Goal: Task Accomplishment & Management: Use online tool/utility

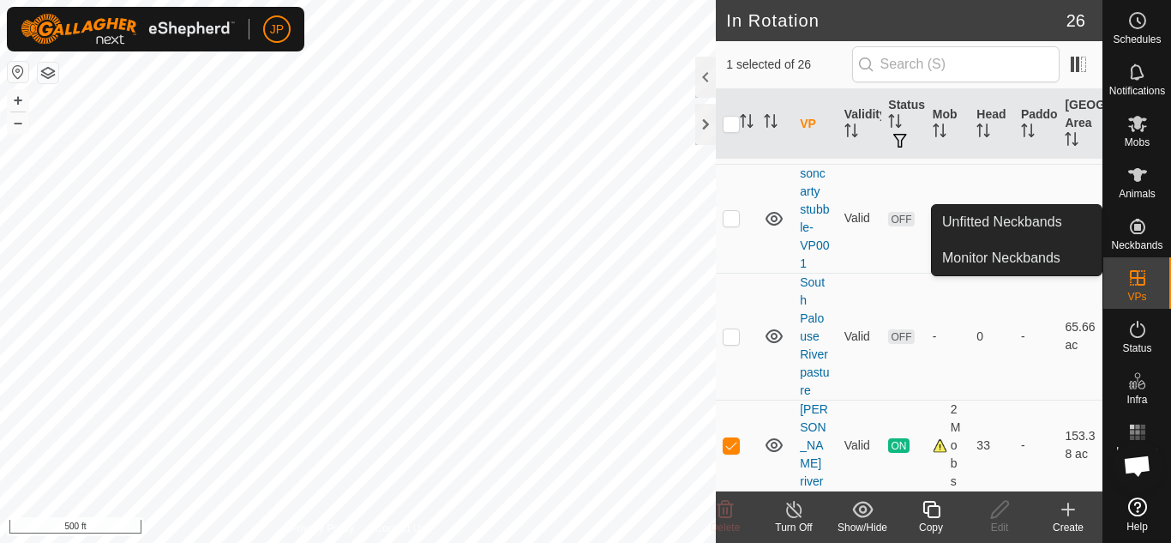
scroll to position [2209, 0]
click at [934, 508] on icon at bounding box center [931, 509] width 21 height 21
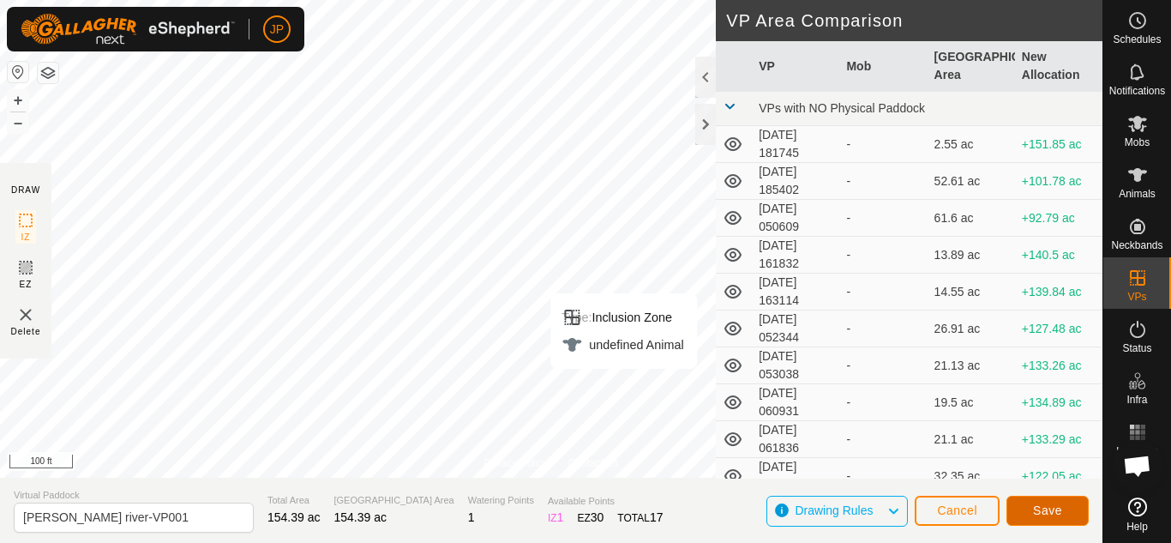
click at [1049, 513] on span "Save" at bounding box center [1047, 510] width 29 height 14
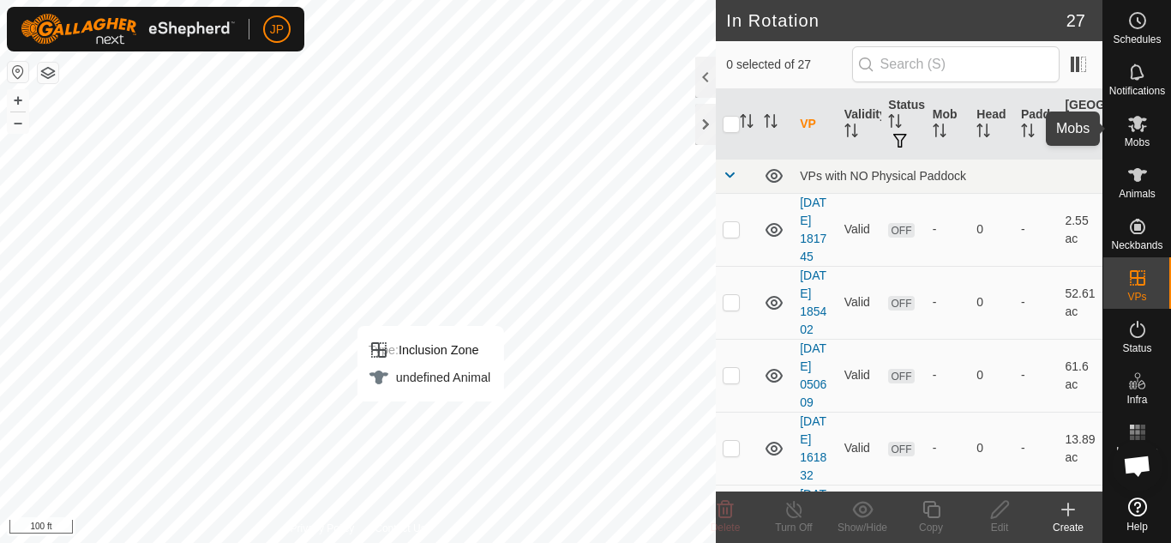
click at [1138, 125] on icon at bounding box center [1137, 124] width 19 height 16
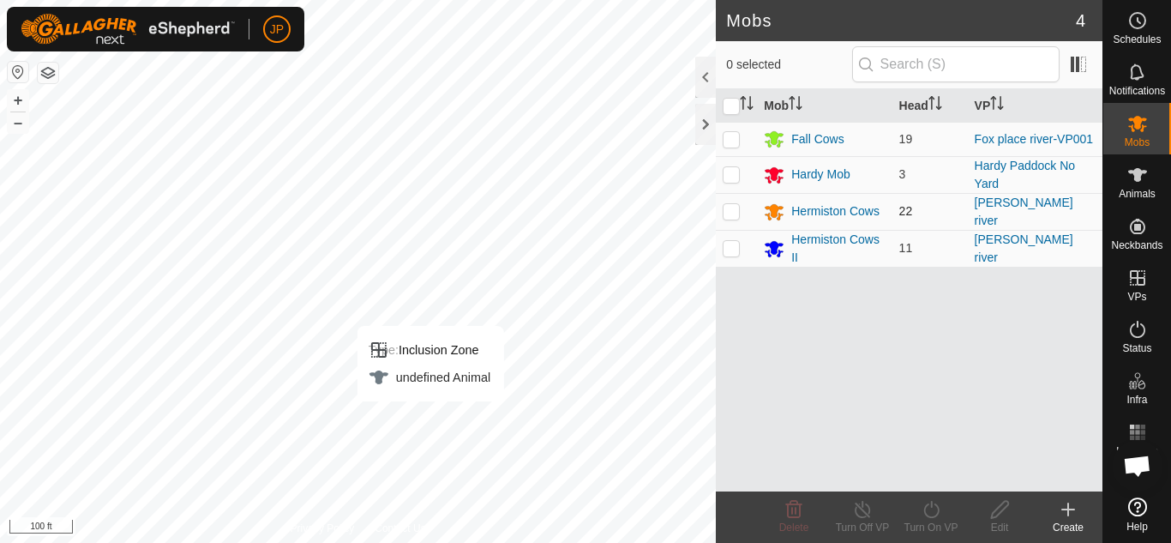
click at [730, 212] on p-checkbox at bounding box center [731, 211] width 17 height 14
checkbox input "true"
click at [730, 244] on p-checkbox at bounding box center [731, 248] width 17 height 14
checkbox input "true"
click at [934, 510] on icon at bounding box center [931, 509] width 21 height 21
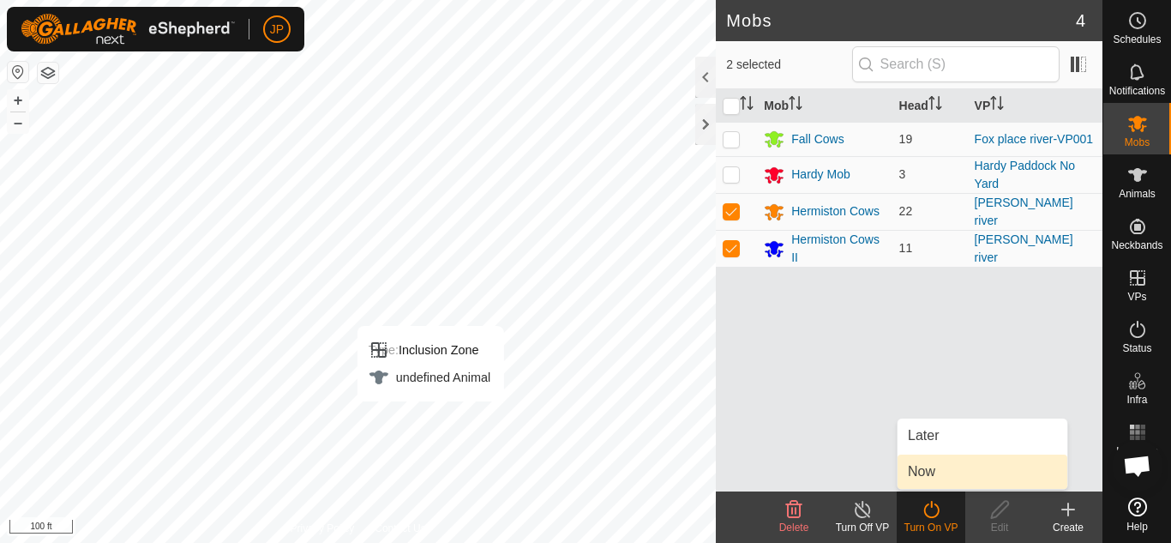
click at [928, 472] on link "Now" at bounding box center [983, 471] width 170 height 34
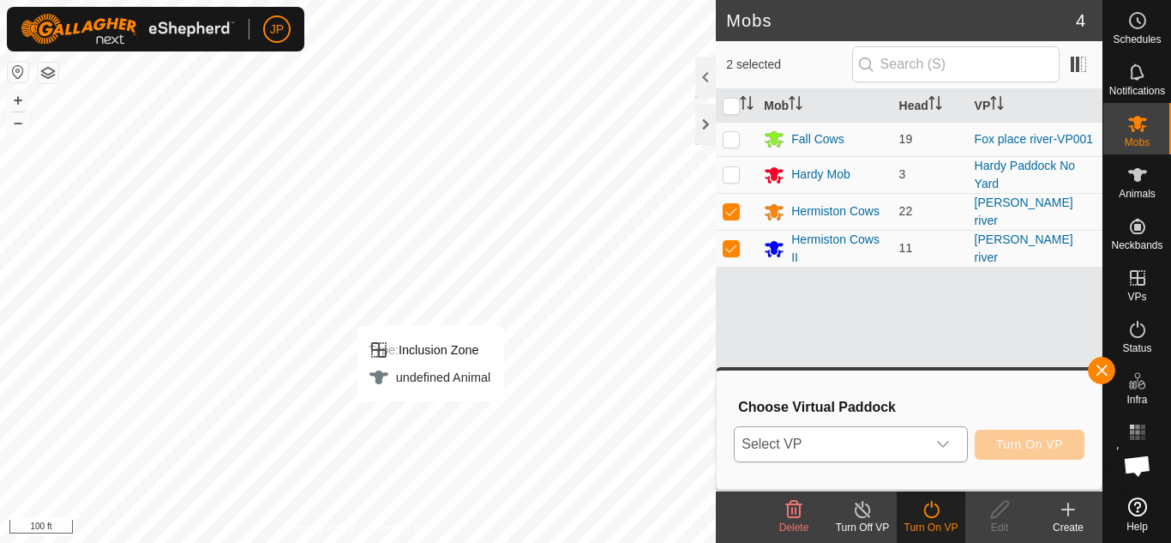
click at [944, 442] on icon "dropdown trigger" at bounding box center [943, 444] width 14 height 14
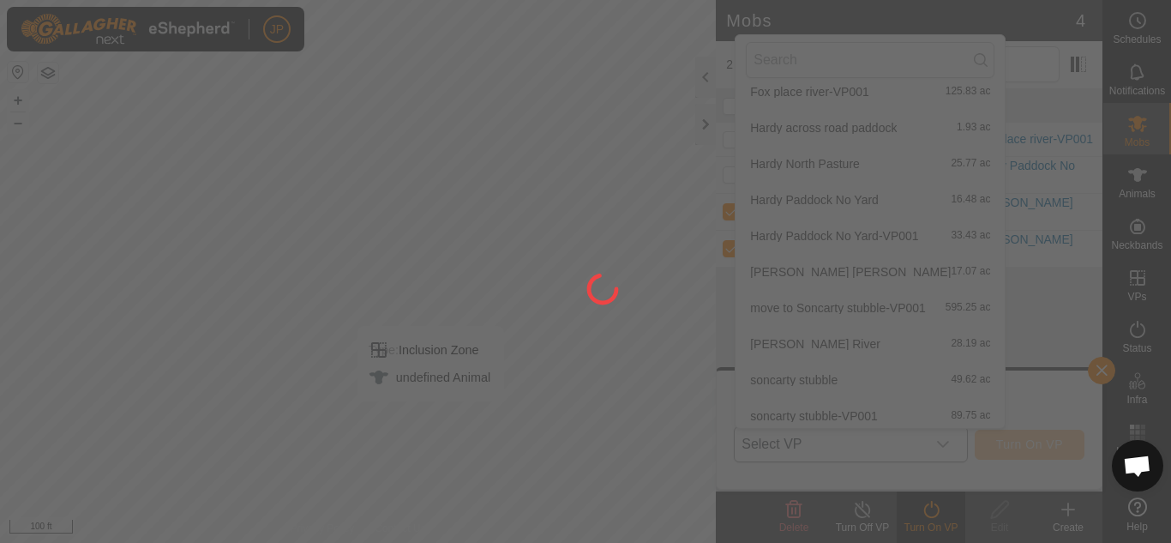
scroll to position [667, 0]
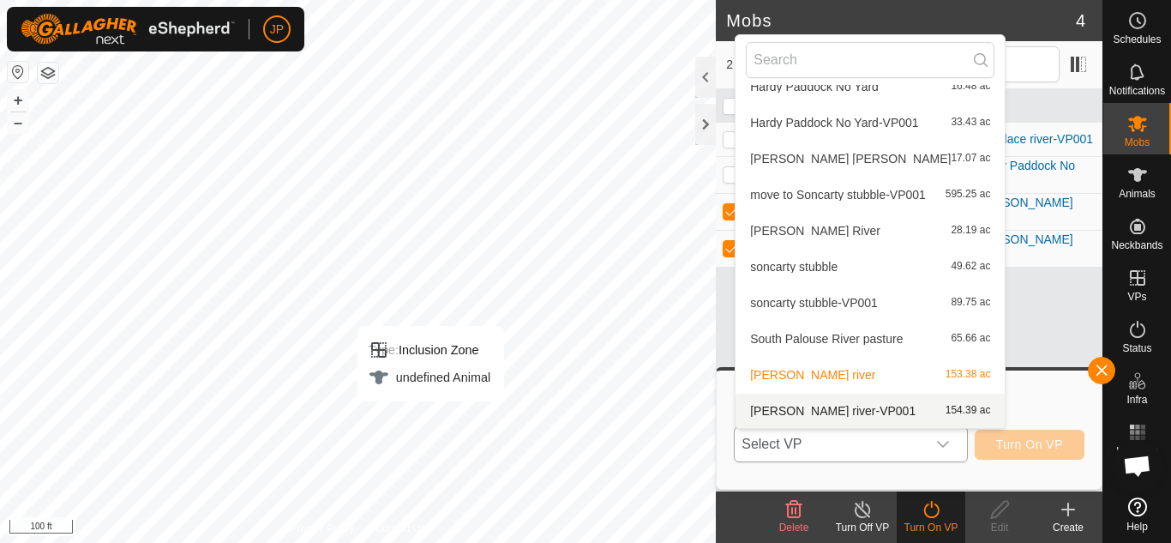
click at [833, 408] on li "[PERSON_NAME] river-VP001 154.39 ac" at bounding box center [870, 410] width 269 height 34
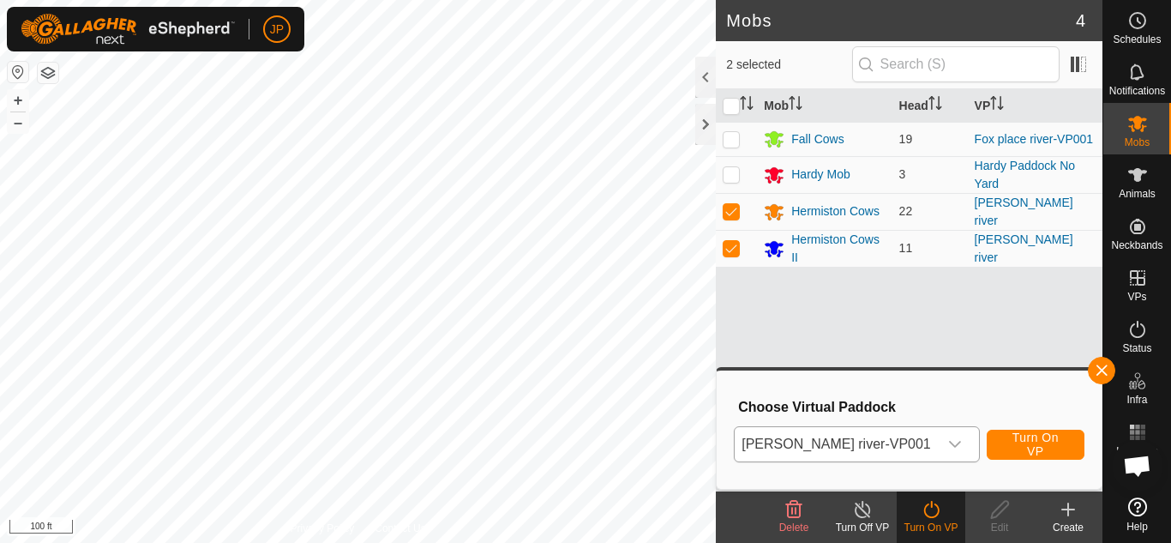
click at [719, 0] on html "JP Schedules Notifications Mobs Animals Neckbands VPs Status Infra Heatmap Help…" at bounding box center [585, 271] width 1171 height 543
click at [1102, 373] on button "button" at bounding box center [1101, 370] width 27 height 27
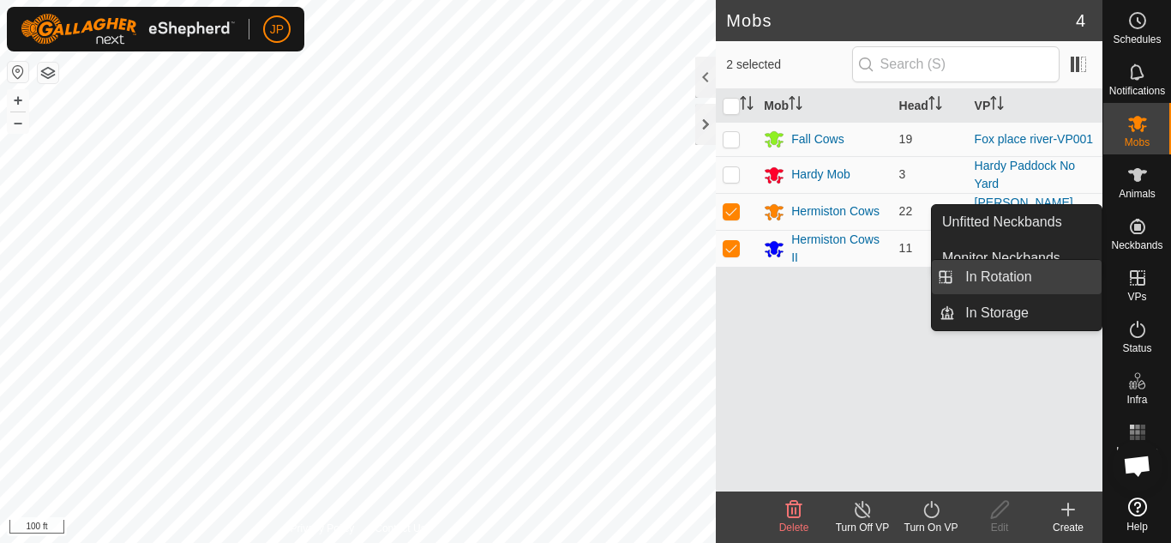
click at [1033, 283] on link "In Rotation" at bounding box center [1028, 277] width 147 height 34
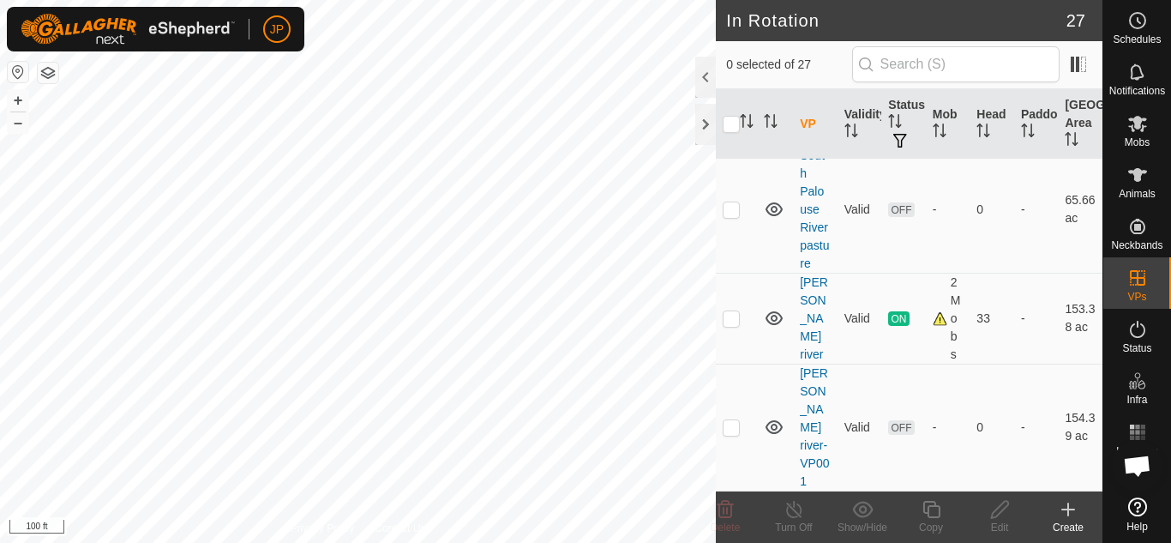
scroll to position [2336, 0]
click at [733, 316] on p-checkbox at bounding box center [731, 318] width 17 height 14
checkbox input "true"
click at [937, 509] on icon at bounding box center [931, 509] width 21 height 21
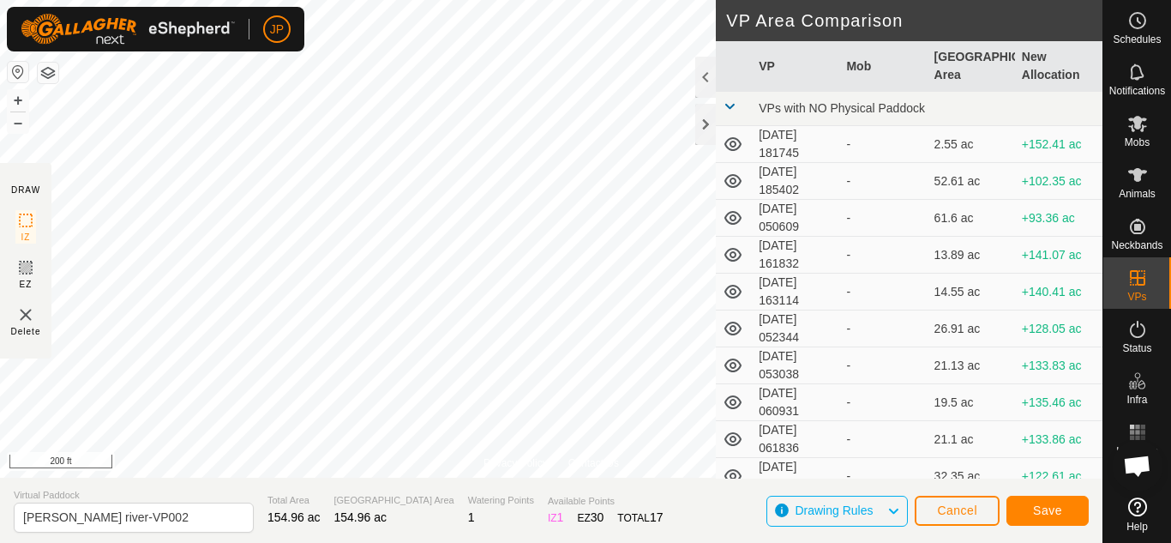
click at [823, 270] on div "Privacy Policy Contact Us Type: Inclusion Zone undefined Animal + – ⇧ i 200 ft …" at bounding box center [551, 271] width 1102 height 543
click at [1045, 507] on span "Save" at bounding box center [1047, 510] width 29 height 14
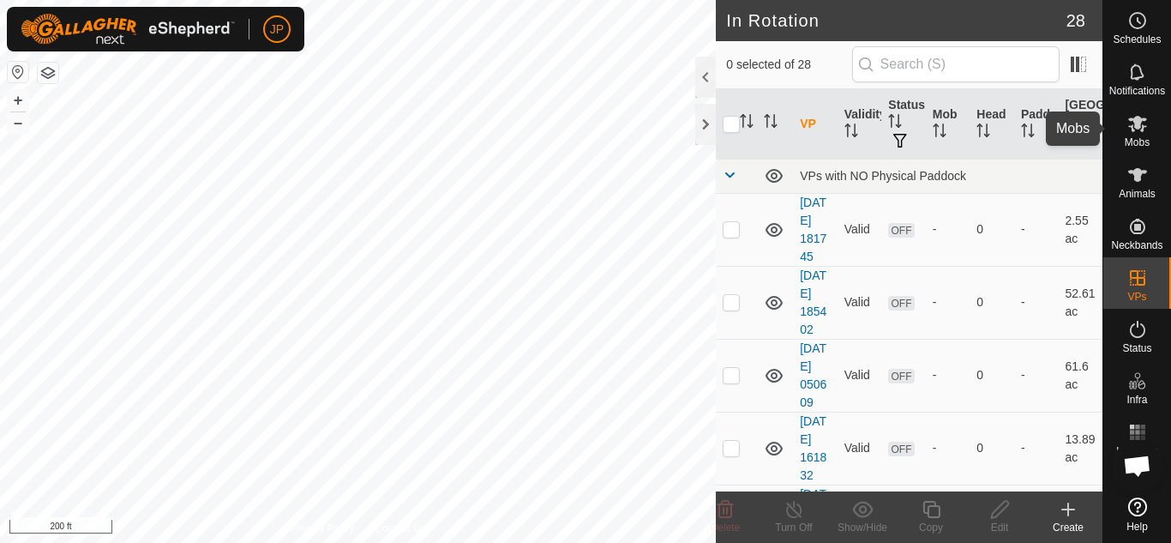
click at [1139, 117] on icon at bounding box center [1137, 124] width 19 height 16
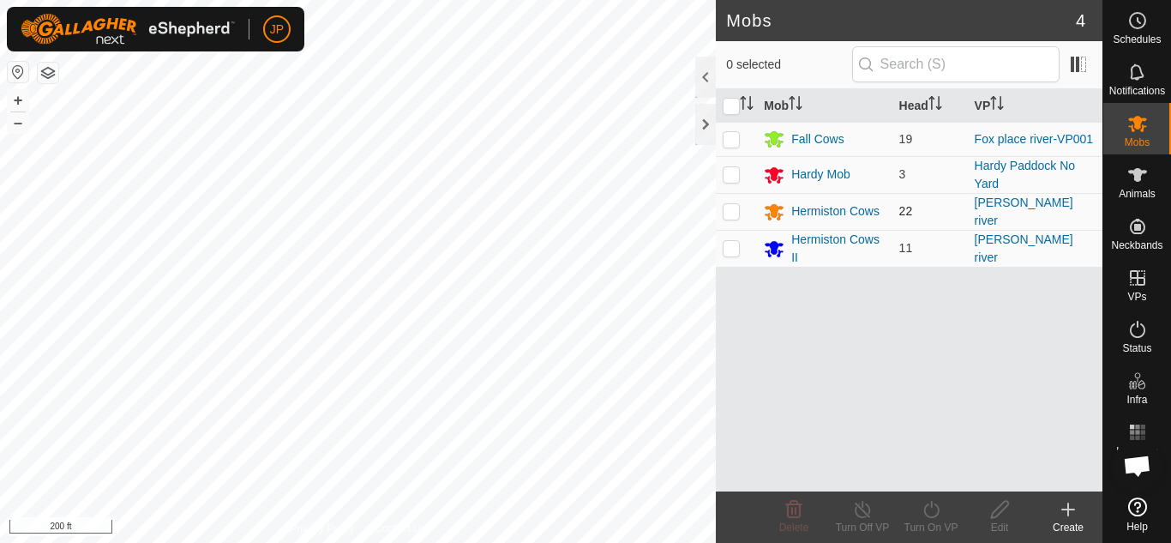
click at [734, 210] on p-checkbox at bounding box center [731, 211] width 17 height 14
checkbox input "true"
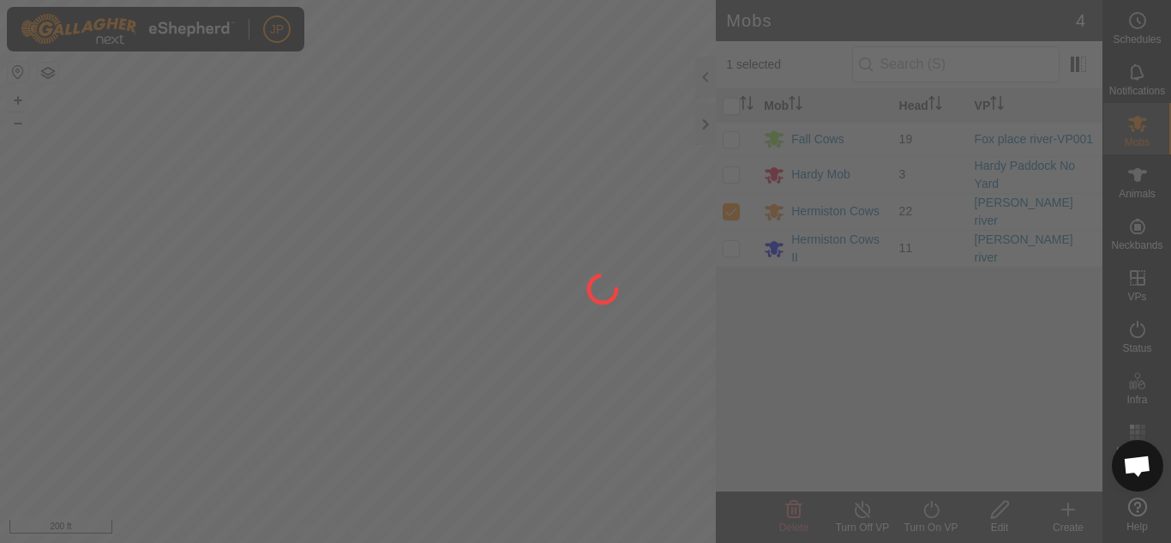
click at [736, 250] on div at bounding box center [585, 271] width 1171 height 543
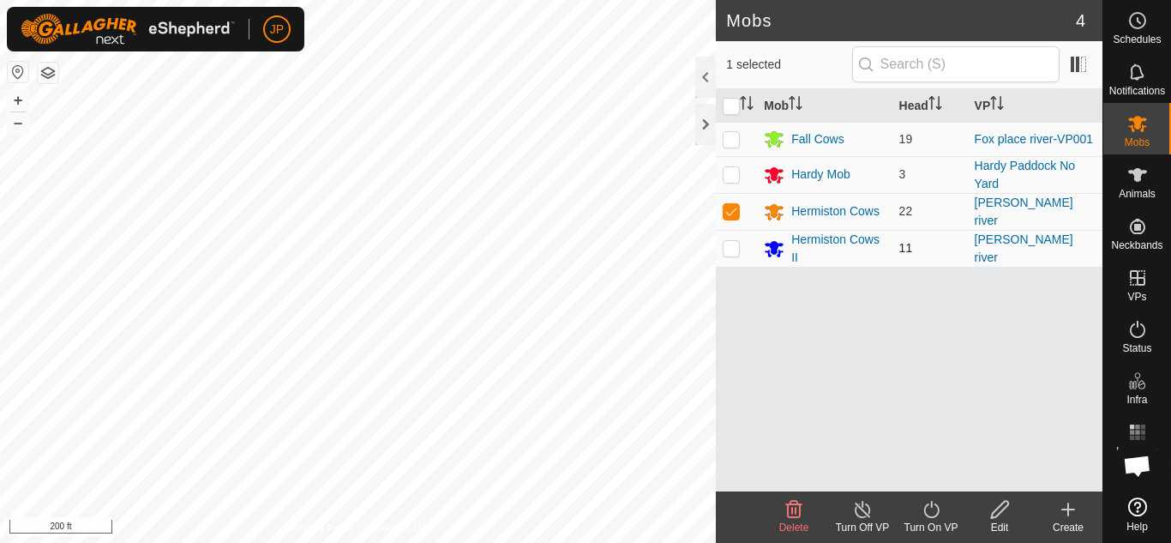
click at [736, 247] on p-checkbox at bounding box center [731, 248] width 17 height 14
checkbox input "true"
click at [932, 509] on icon at bounding box center [931, 509] width 21 height 21
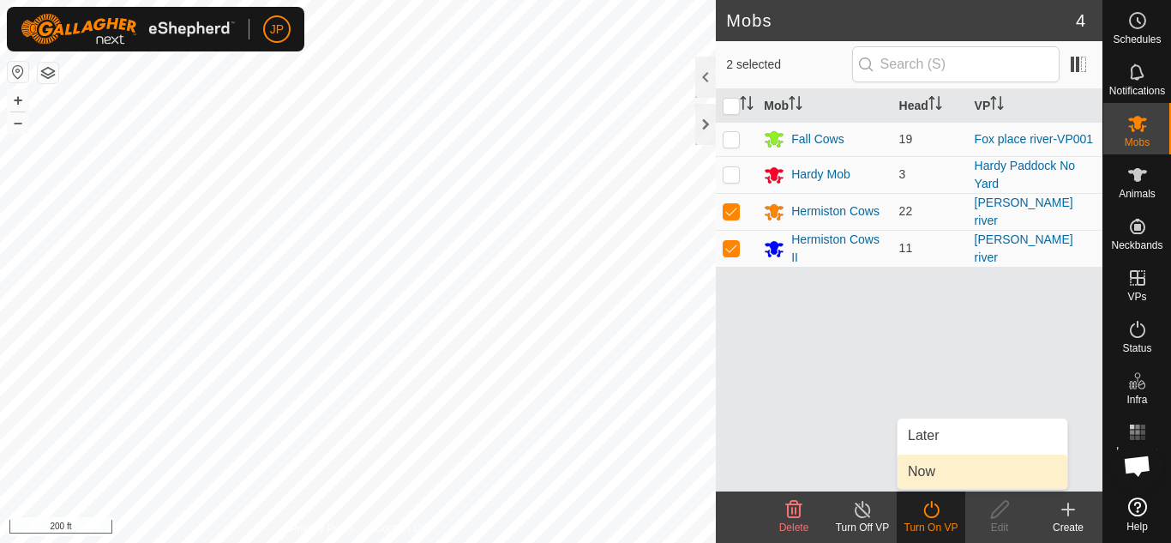
click at [930, 467] on link "Now" at bounding box center [983, 471] width 170 height 34
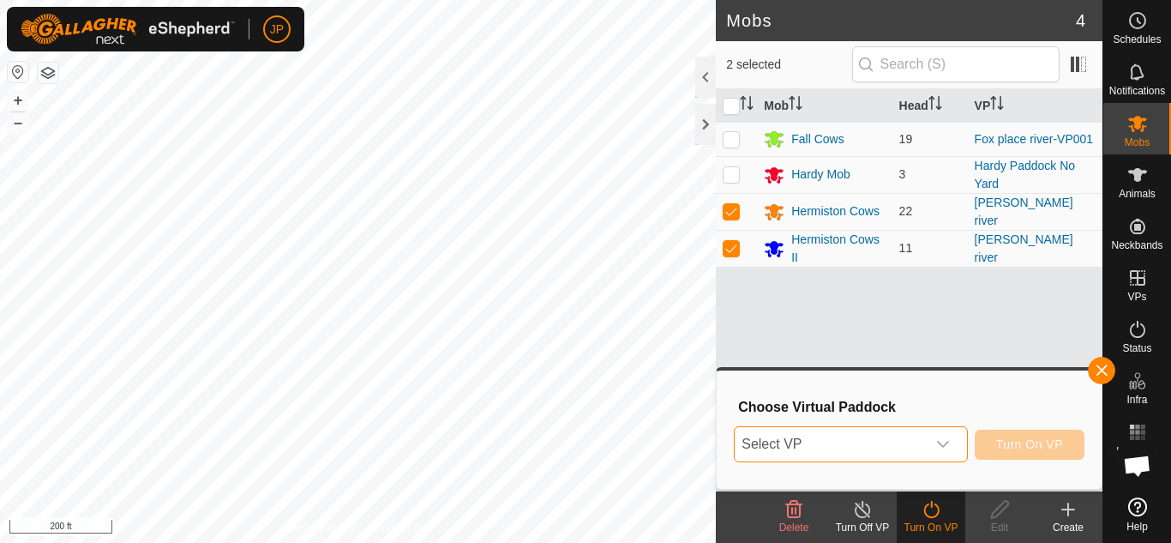
click at [919, 443] on span "Select VP" at bounding box center [830, 444] width 190 height 34
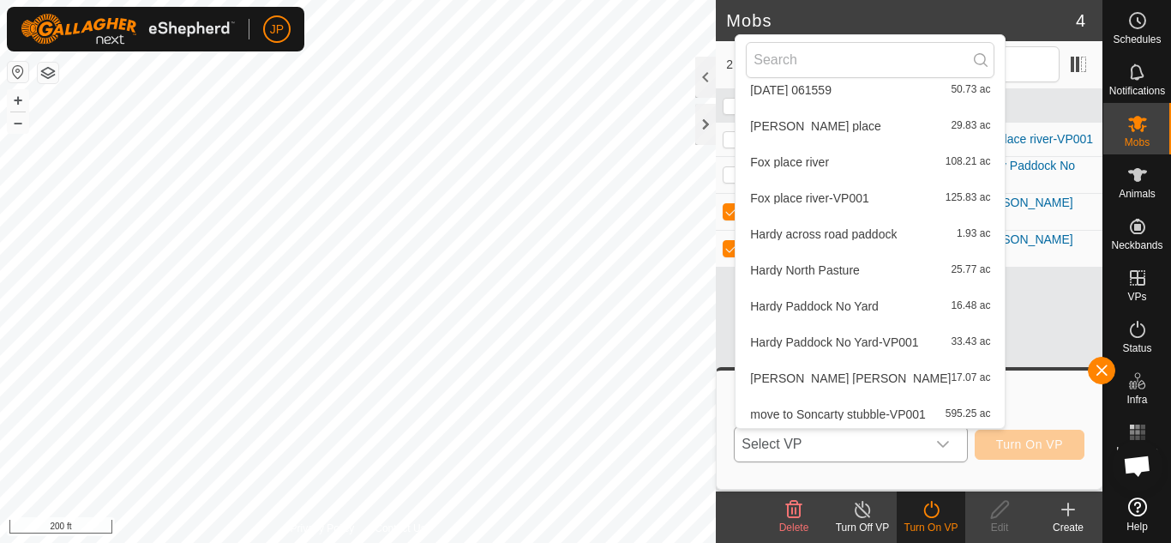
scroll to position [703, 0]
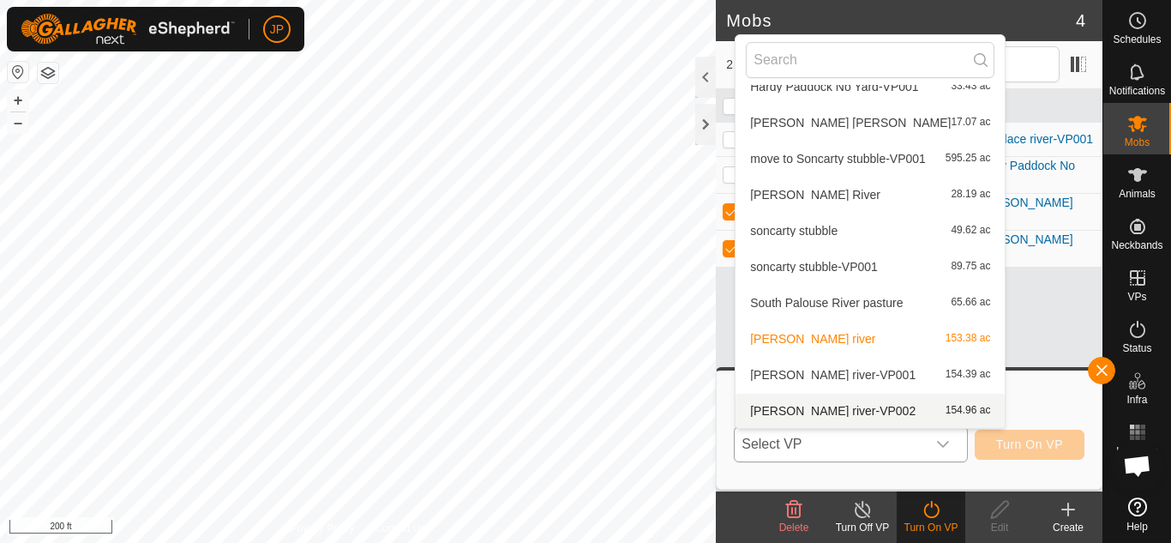
click at [876, 411] on li "[PERSON_NAME] river-VP002 154.96 ac" at bounding box center [870, 410] width 269 height 34
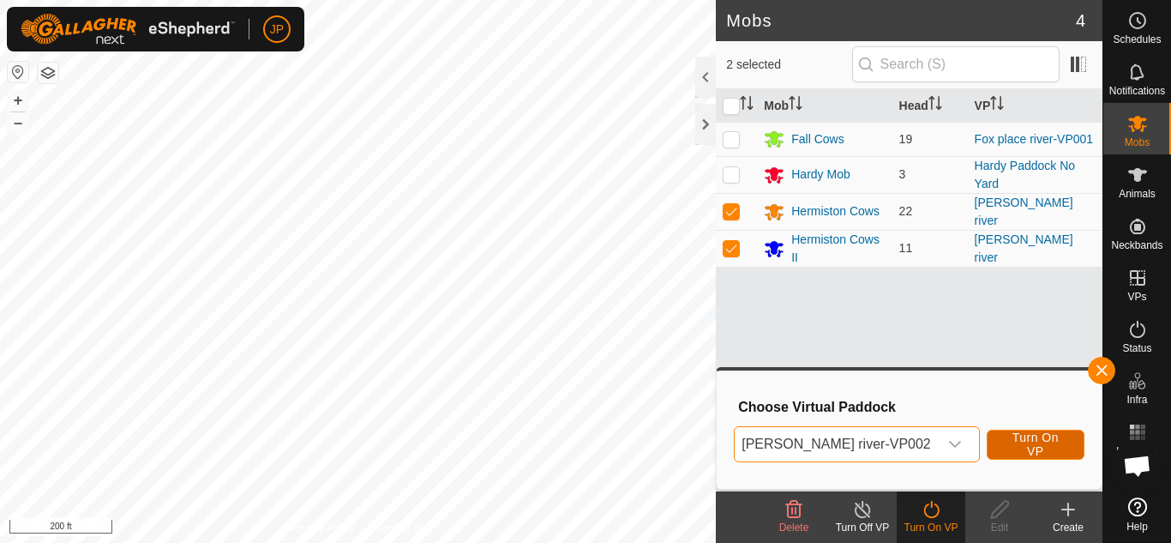
click at [1028, 442] on span "Turn On VP" at bounding box center [1035, 443] width 55 height 27
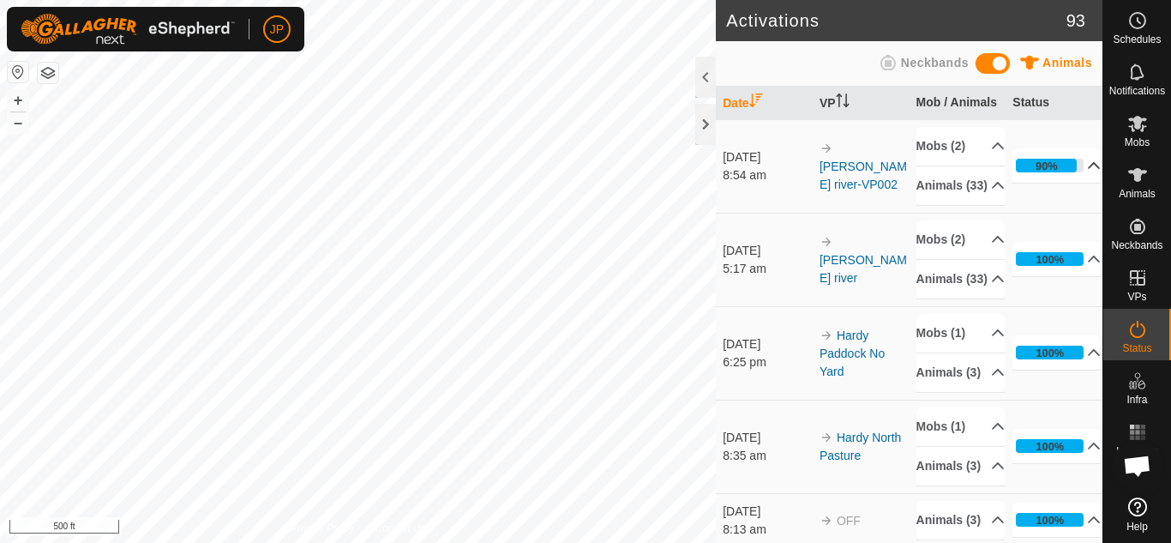
click at [1070, 183] on p-accordion-header "90%" at bounding box center [1056, 165] width 88 height 34
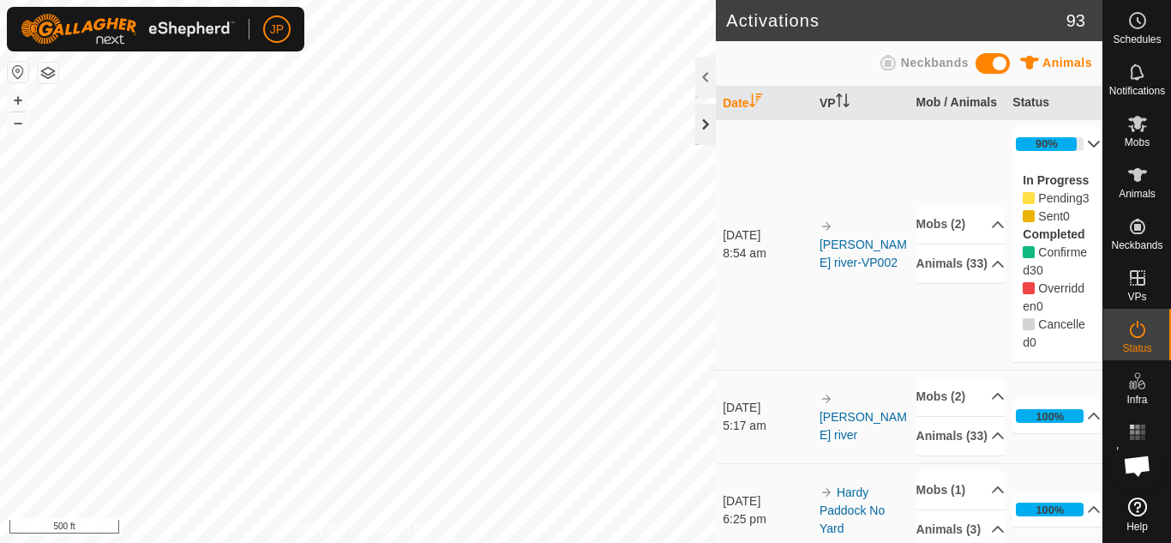
click at [703, 123] on div at bounding box center [705, 124] width 21 height 41
